Goal: Information Seeking & Learning: Learn about a topic

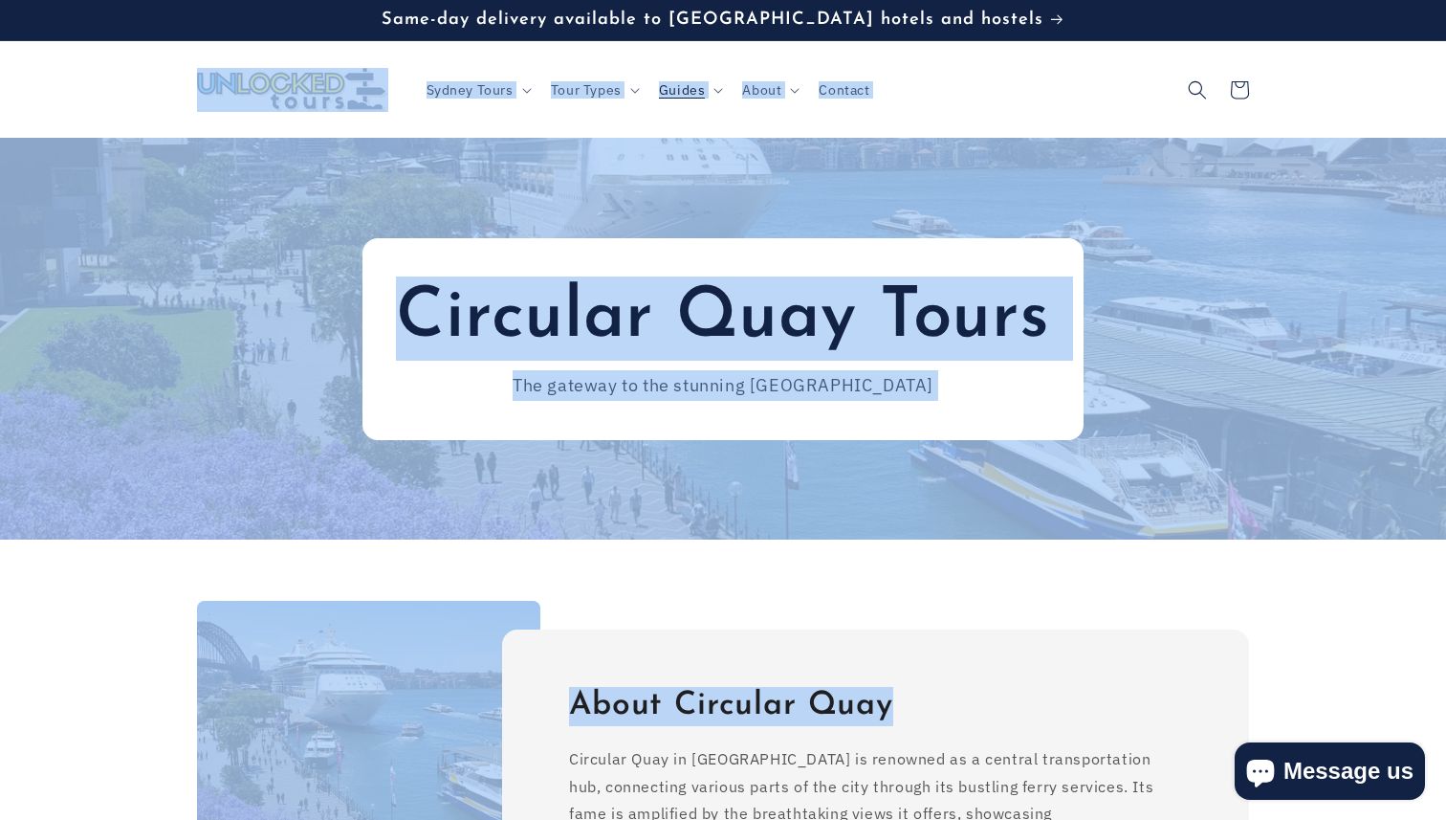
drag, startPoint x: 64, startPoint y: 110, endPoint x: 1122, endPoint y: 598, distance: 1164.6
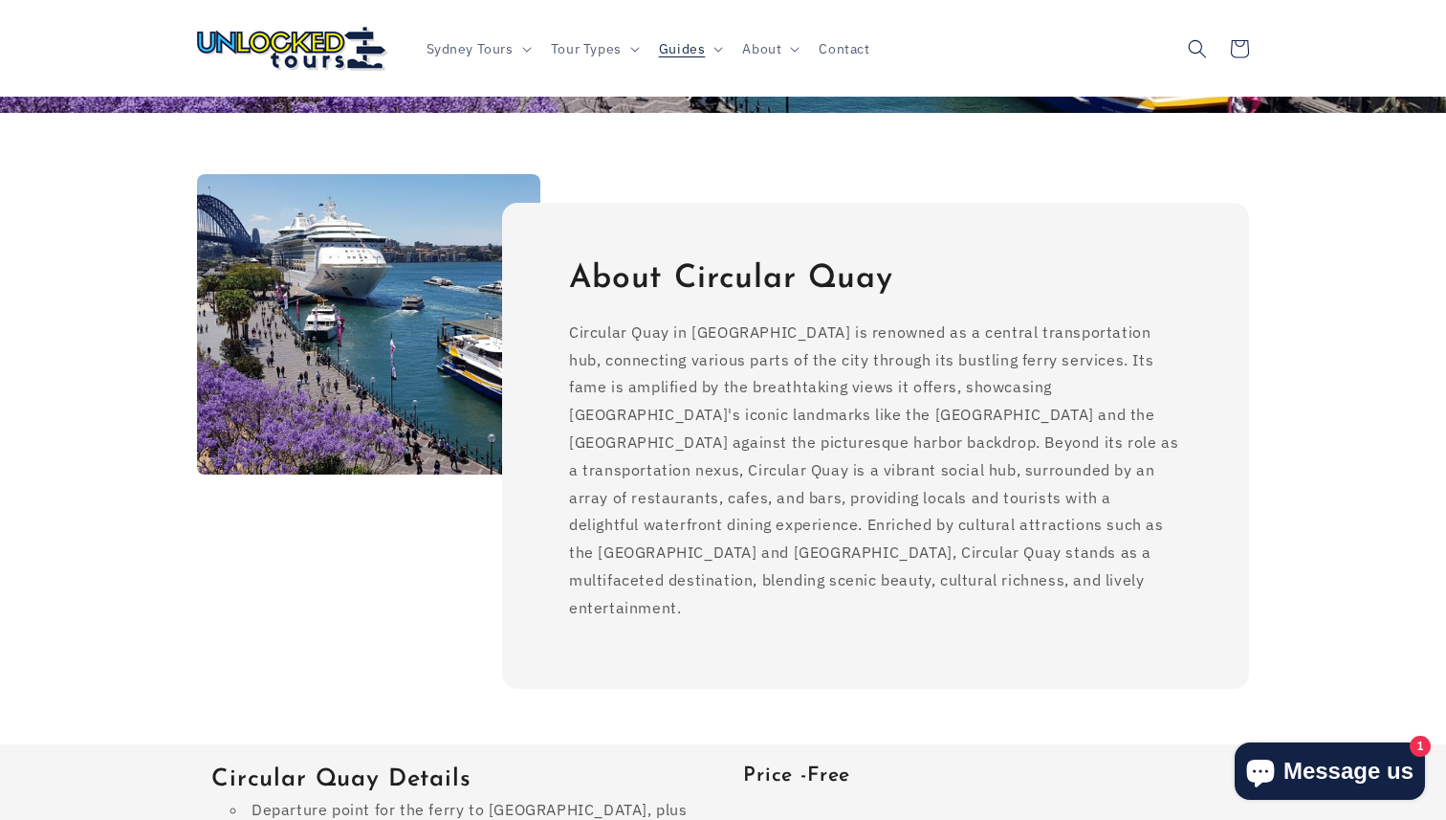
scroll to position [427, 0]
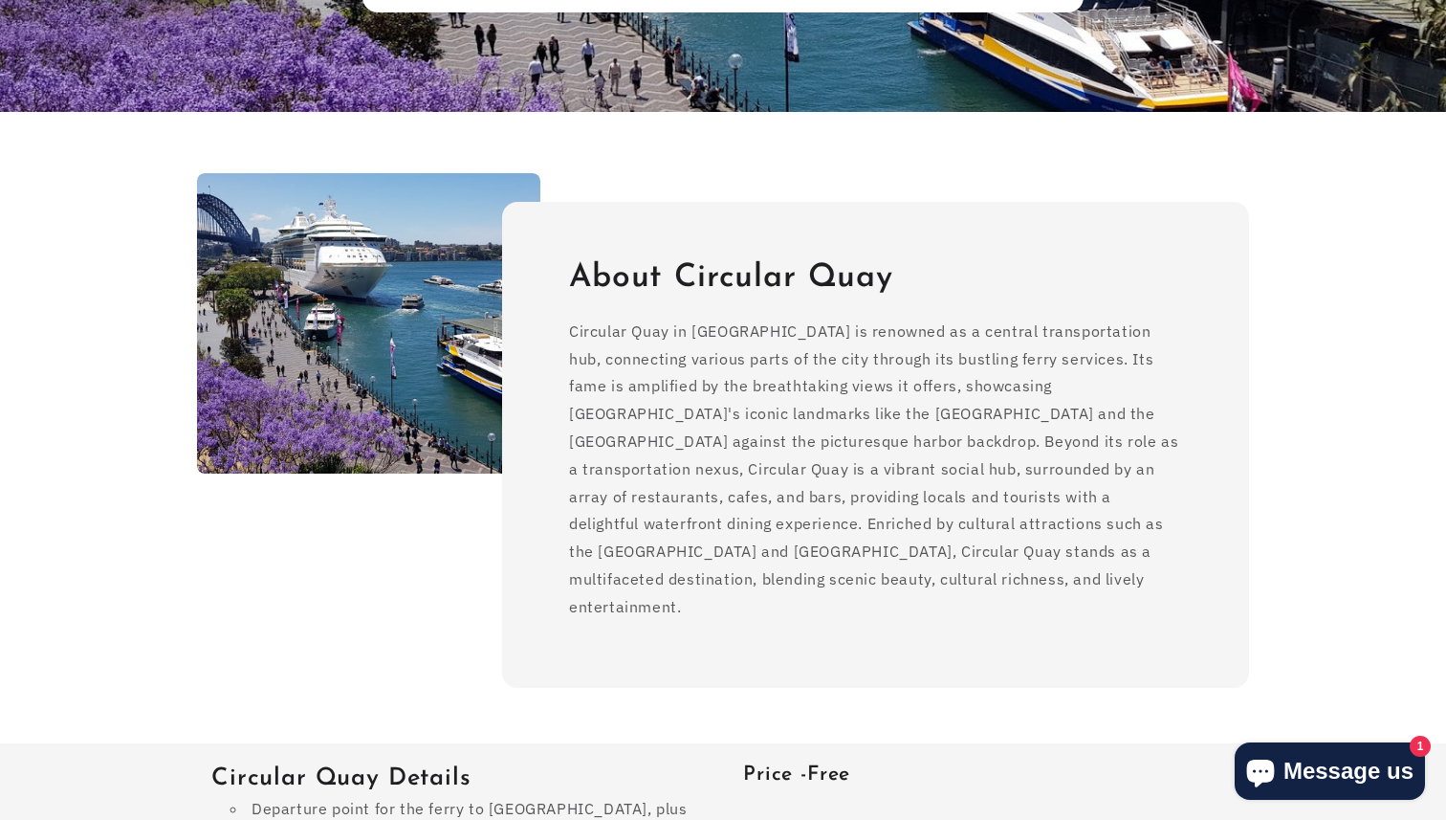
click at [281, 375] on img at bounding box center [368, 323] width 343 height 300
click at [366, 317] on img at bounding box center [368, 323] width 343 height 300
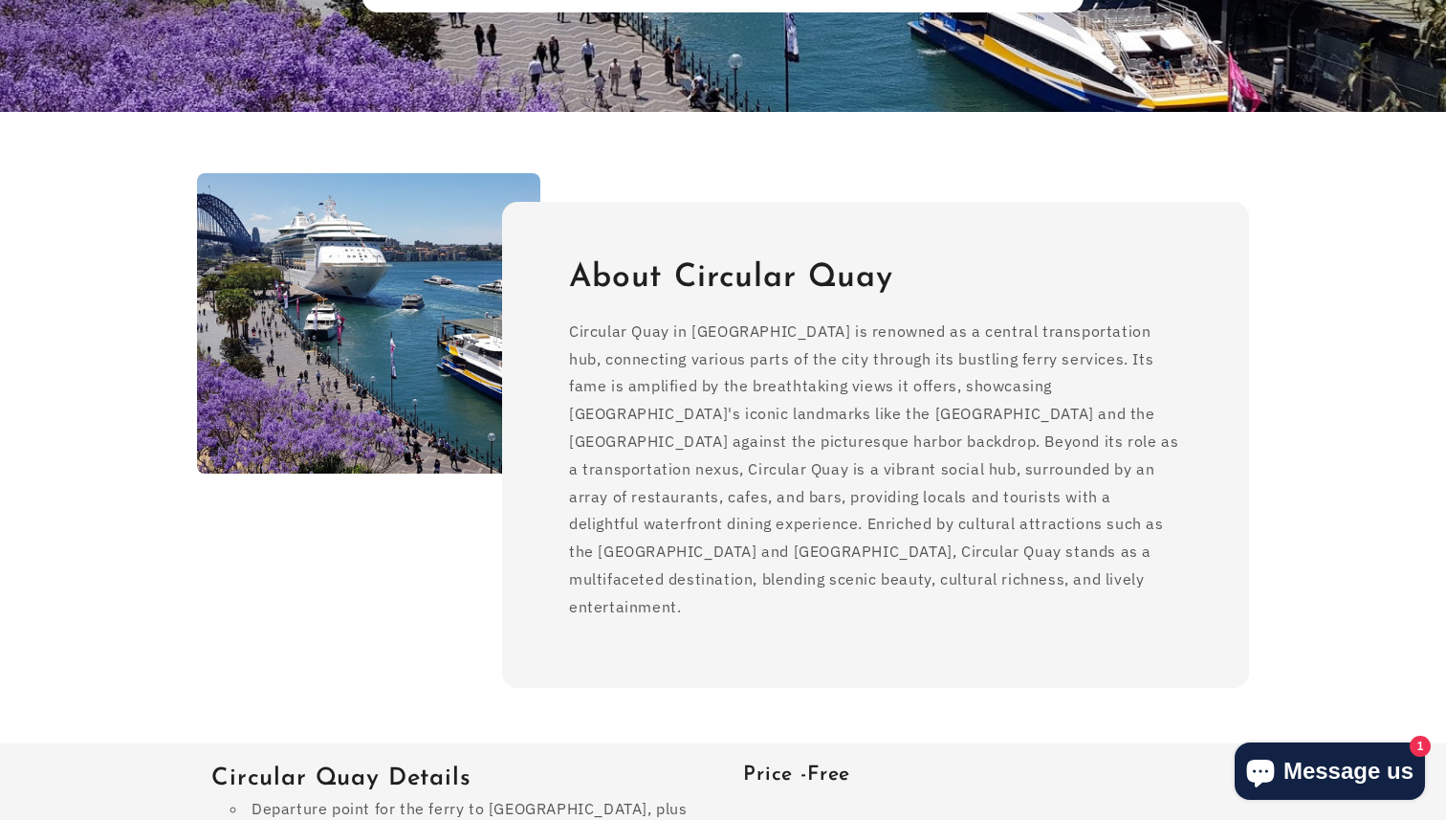
click at [369, 317] on img at bounding box center [368, 323] width 343 height 300
